Goal: Find specific page/section: Find specific page/section

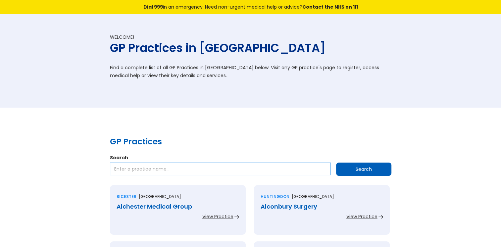
click at [123, 166] on input "Search" at bounding box center [220, 169] width 221 height 13
paste input "Queenhill Medical Practice"
type input "Queenhill Medical Practice"
click at [347, 169] on input "Search" at bounding box center [363, 169] width 55 height 13
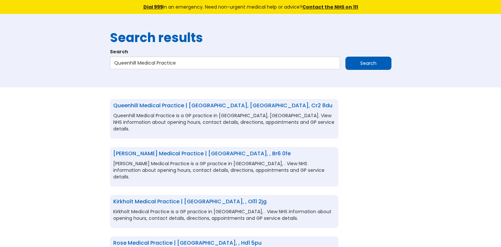
click at [168, 107] on link "Queenhill Medical Practice | [GEOGRAPHIC_DATA], [GEOGRAPHIC_DATA], cr2 8du" at bounding box center [222, 106] width 219 height 8
click at [186, 64] on input "Queenhill Medical Practice" at bounding box center [225, 63] width 230 height 13
drag, startPoint x: 186, startPoint y: 64, endPoint x: 124, endPoint y: 62, distance: 62.6
click at [124, 62] on input "Queenhill Medical Practice" at bounding box center [225, 63] width 230 height 13
paste input "Barlow Medical Centr"
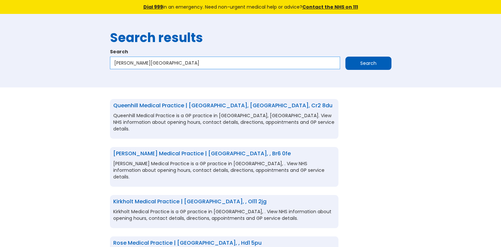
type input "[PERSON_NAME][GEOGRAPHIC_DATA]"
click at [372, 62] on input "Search" at bounding box center [368, 63] width 46 height 13
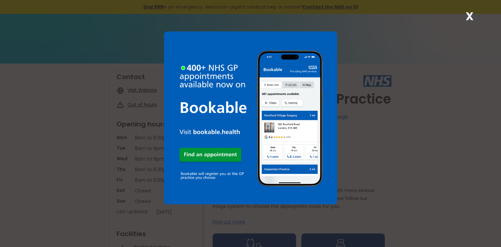
click at [465, 15] on div "X" at bounding box center [469, 18] width 13 height 13
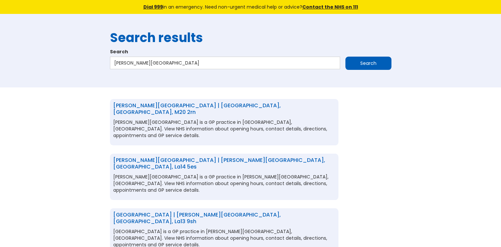
click at [193, 104] on link "Barlow Medical Centre | Manchester, Greater manchester, m20 2rn" at bounding box center [197, 109] width 168 height 14
